Goal: Transaction & Acquisition: Subscribe to service/newsletter

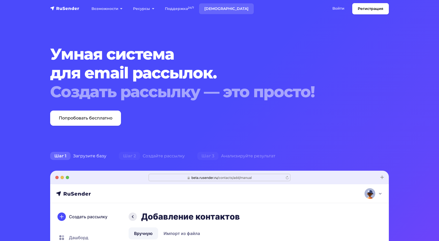
click at [215, 9] on link "[DEMOGRAPHIC_DATA]" at bounding box center [226, 8] width 55 height 11
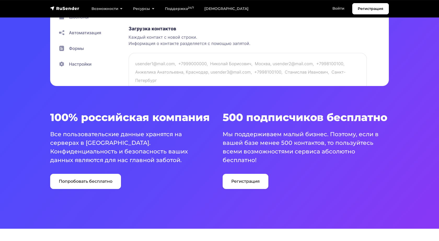
scroll to position [265, 0]
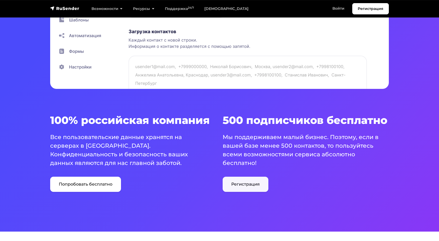
click at [244, 189] on link "Регистрация" at bounding box center [246, 184] width 46 height 15
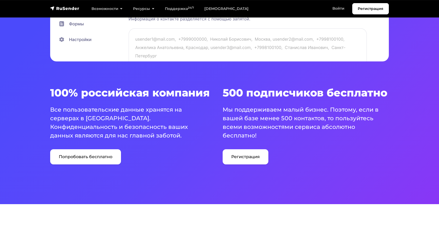
scroll to position [293, 0]
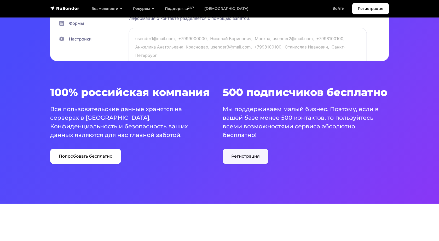
click at [250, 154] on link "Регистрация" at bounding box center [246, 156] width 46 height 15
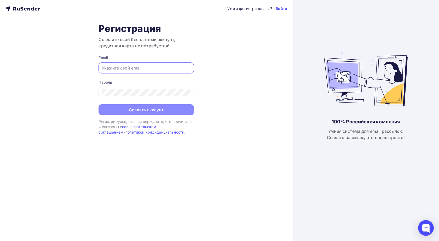
click at [121, 68] on input "text" at bounding box center [146, 68] width 89 height 6
type input "з"
type input "[EMAIL_ADDRESS][DOMAIN_NAME]"
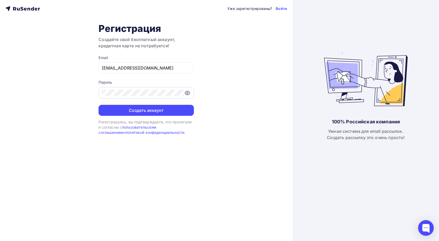
click at [188, 95] on icon at bounding box center [187, 93] width 5 height 4
click at [188, 95] on icon at bounding box center [187, 93] width 4 height 3
click at [141, 112] on button "Создать аккаунт" at bounding box center [146, 110] width 95 height 11
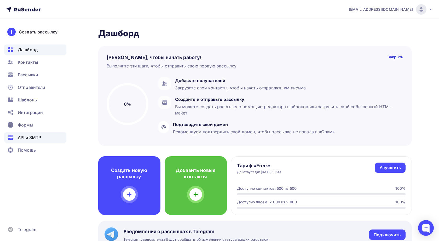
click at [32, 138] on span "API и SMTP" at bounding box center [29, 137] width 23 height 6
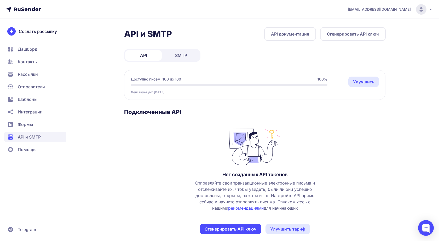
click at [183, 57] on span "SMTP" at bounding box center [181, 55] width 12 height 6
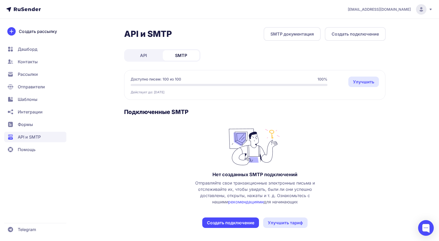
click at [29, 74] on span "Рассылки" at bounding box center [28, 74] width 20 height 6
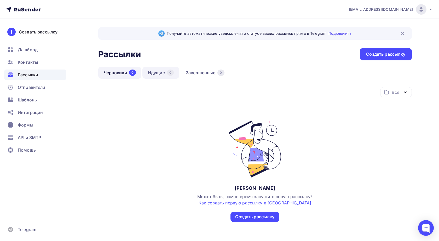
click at [157, 76] on link "Идущие 0" at bounding box center [161, 73] width 37 height 12
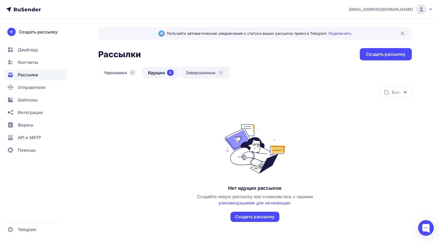
click at [196, 75] on link "Завершенные 0" at bounding box center [206, 73] width 50 height 12
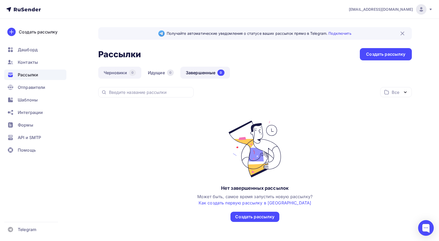
click at [118, 72] on link "Черновики 0" at bounding box center [119, 73] width 43 height 12
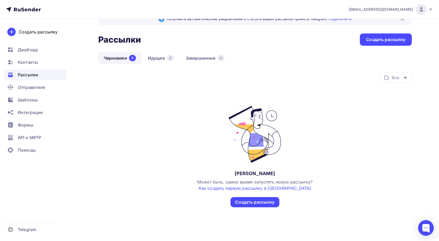
scroll to position [15, 0]
click at [254, 202] on div "Создать рассылку" at bounding box center [254, 202] width 39 height 6
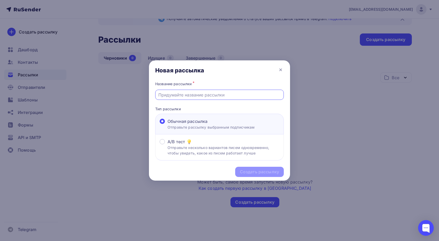
click at [193, 94] on input "text" at bounding box center [220, 95] width 123 height 6
paste input "rusender.ru"
type input "r"
paste input "В ответе за мечту"
type input "В ответе за мечту"
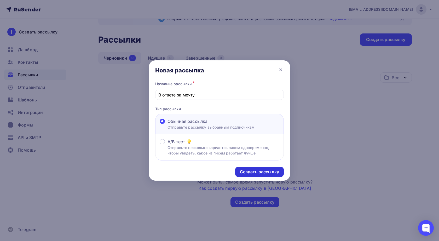
click at [254, 174] on div "Создать рассылку" at bounding box center [259, 172] width 39 height 6
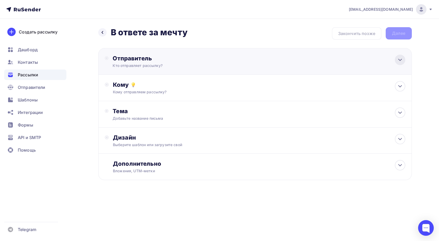
click at [400, 61] on icon at bounding box center [400, 60] width 3 height 2
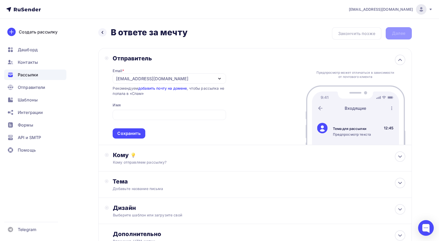
click at [177, 89] on link "добавить почту на домене" at bounding box center [162, 88] width 49 height 4
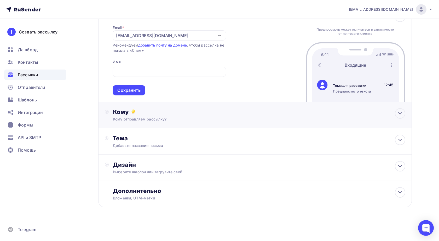
scroll to position [44, 0]
click at [401, 165] on icon at bounding box center [400, 166] width 6 height 6
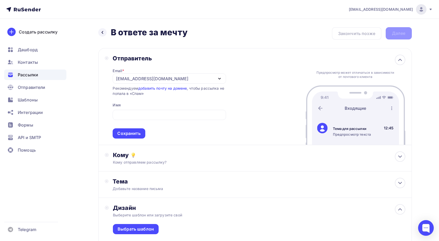
scroll to position [0, 0]
click at [171, 78] on div "admin@otvet-spb.ru" at bounding box center [169, 79] width 113 height 10
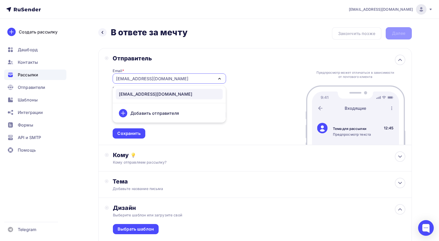
click at [95, 106] on div "Назад В ответе за мечту В ответе за мечту Закончить позже Далее Отправитель Ema…" at bounding box center [219, 161] width 429 height 284
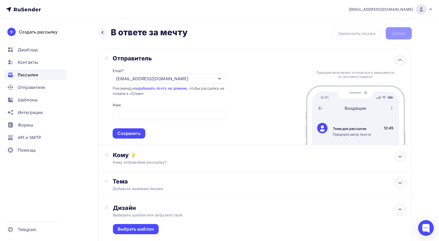
click at [211, 77] on div "admin@otvet-spb.ru" at bounding box center [169, 79] width 113 height 10
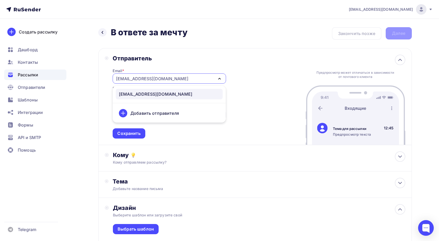
click at [146, 113] on div "Добавить отправителя" at bounding box center [155, 113] width 49 height 6
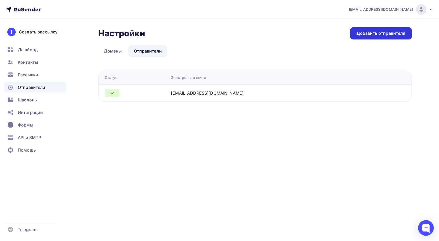
click at [374, 35] on div "Добавить отправителя" at bounding box center [381, 33] width 49 height 6
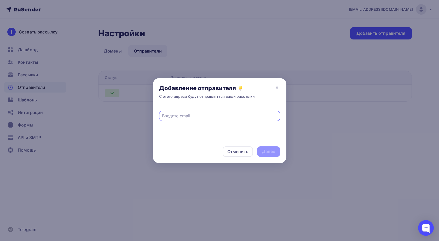
paste input "avtootvetchik@otvet-spb.ru"
type input "avtootvetchik@otvet-spb.ru"
click at [268, 151] on div "Далее" at bounding box center [269, 152] width 14 height 6
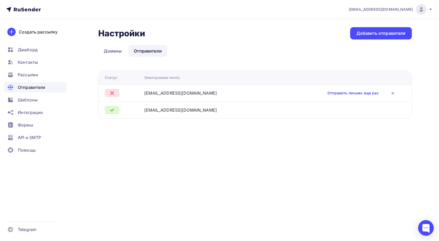
drag, startPoint x: 210, startPoint y: 93, endPoint x: 148, endPoint y: 93, distance: 61.7
click at [148, 93] on div "avtootvetchik@otvet-spb.ru" at bounding box center [207, 93] width 127 height 6
copy div "avtootvetchik@otvet-spb.ru"
click at [25, 60] on span "Контакты" at bounding box center [28, 62] width 20 height 6
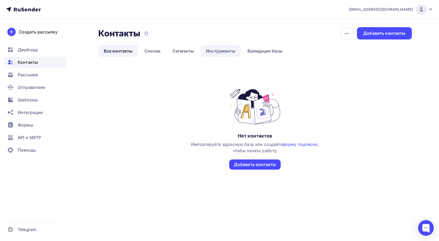
click at [230, 50] on link "Инструменты" at bounding box center [221, 51] width 41 height 12
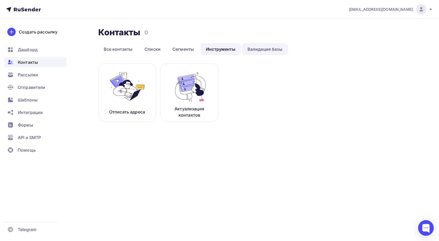
click at [265, 47] on link "Валидация базы" at bounding box center [265, 49] width 46 height 12
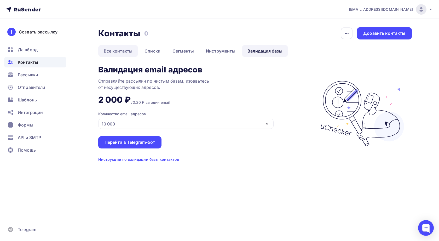
click at [123, 51] on link "Все контакты" at bounding box center [118, 51] width 40 height 12
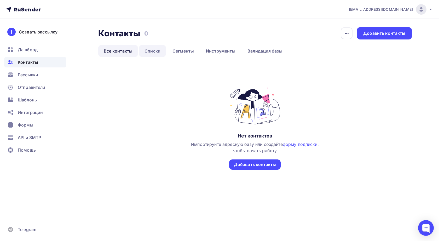
click at [153, 52] on link "Списки" at bounding box center [152, 51] width 27 height 12
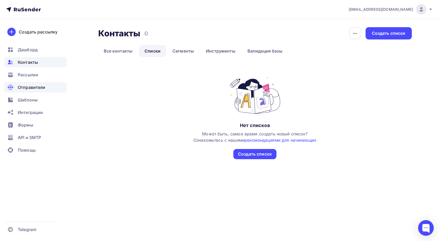
click at [30, 86] on span "Отправители" at bounding box center [32, 87] width 28 height 6
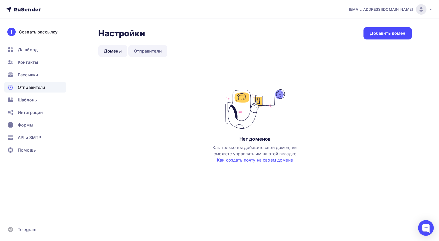
click at [146, 48] on link "Отправители" at bounding box center [147, 51] width 39 height 12
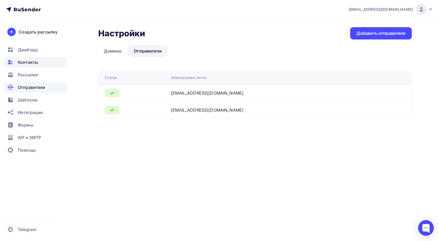
click at [27, 62] on span "Контакты" at bounding box center [28, 62] width 20 height 6
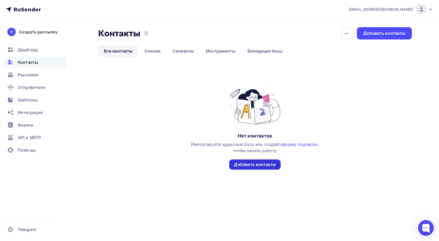
click at [250, 163] on div "Добавить контакты" at bounding box center [255, 165] width 42 height 6
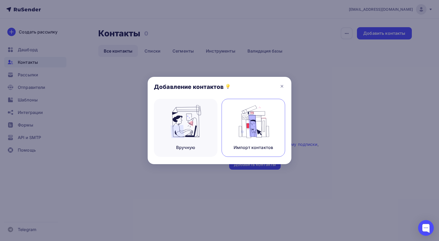
click at [255, 129] on img at bounding box center [253, 121] width 35 height 33
